Goal: Find specific page/section: Find specific page/section

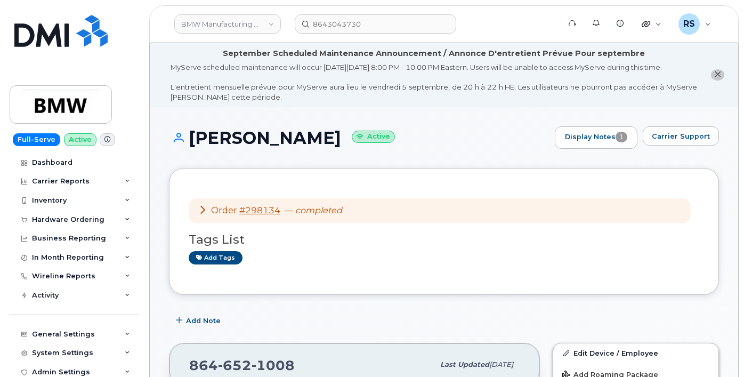
scroll to position [320, 0]
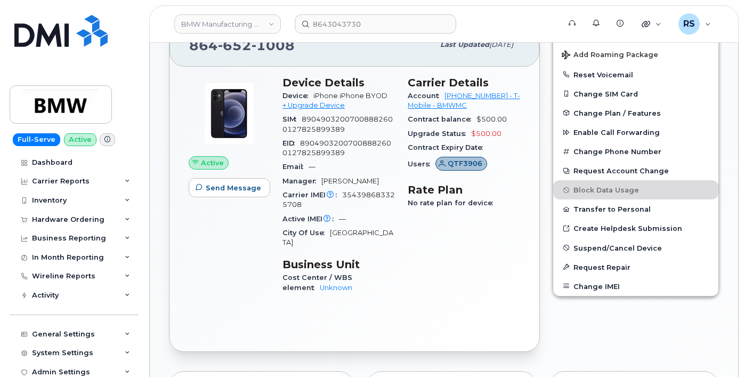
click at [8, 364] on div "Full-Serve Active Dashboard Carrier Reports Monthly Billing Data Daily Data Poo…" at bounding box center [72, 188] width 144 height 377
click at [202, 22] on link "BMW Manufacturing Co LLC" at bounding box center [227, 23] width 107 height 19
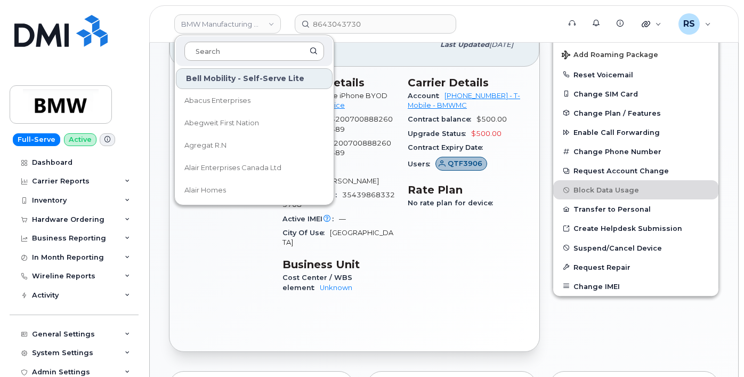
click at [205, 54] on input at bounding box center [254, 51] width 140 height 19
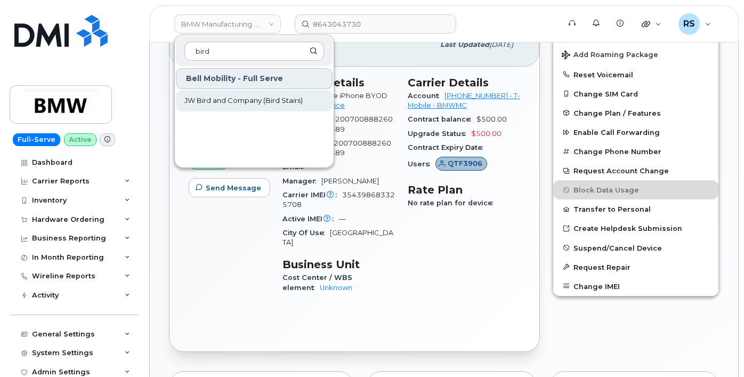
type input "bird"
click at [218, 99] on span "JW Bird and Company (Bird Stairs)" at bounding box center [243, 100] width 118 height 11
